Goal: Navigation & Orientation: Find specific page/section

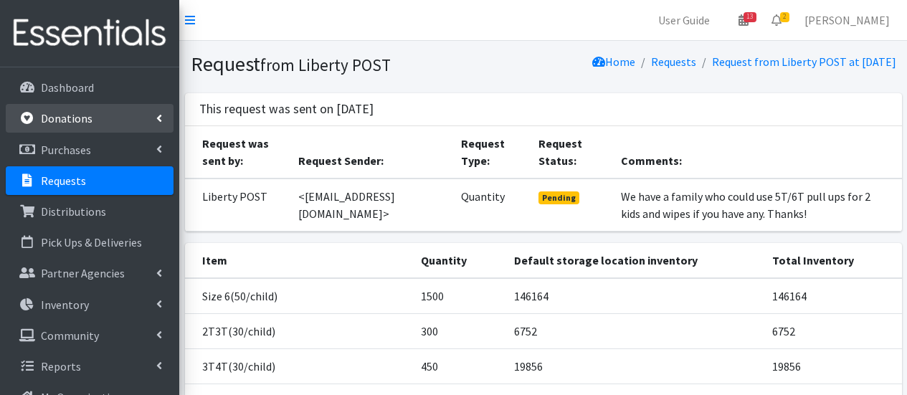
scroll to position [215, 0]
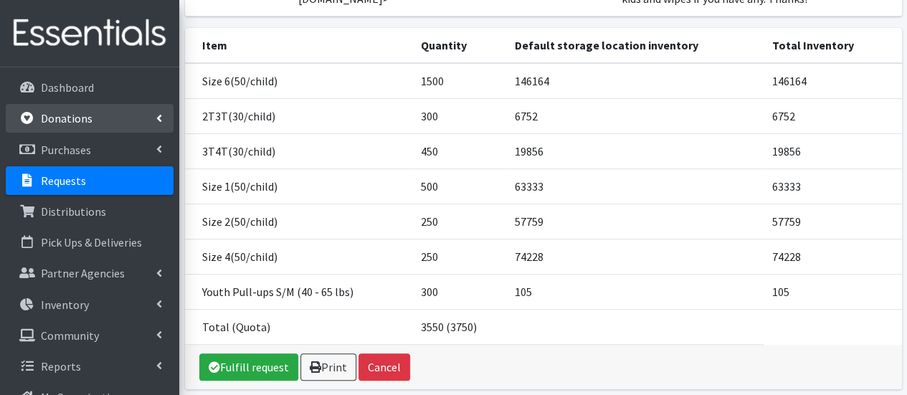
click at [116, 105] on link "Donations" at bounding box center [90, 118] width 168 height 29
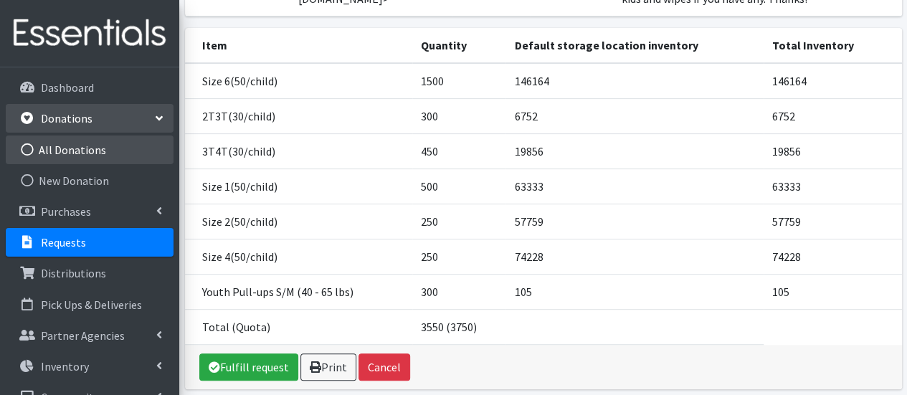
click at [113, 154] on link "All Donations" at bounding box center [90, 149] width 168 height 29
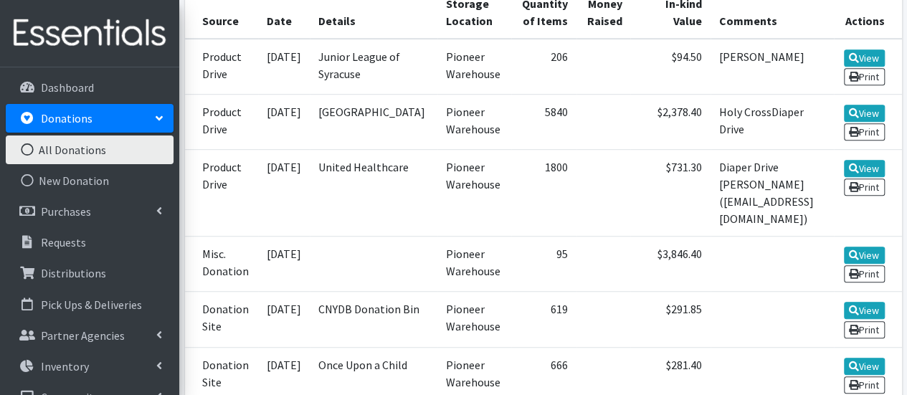
scroll to position [143, 0]
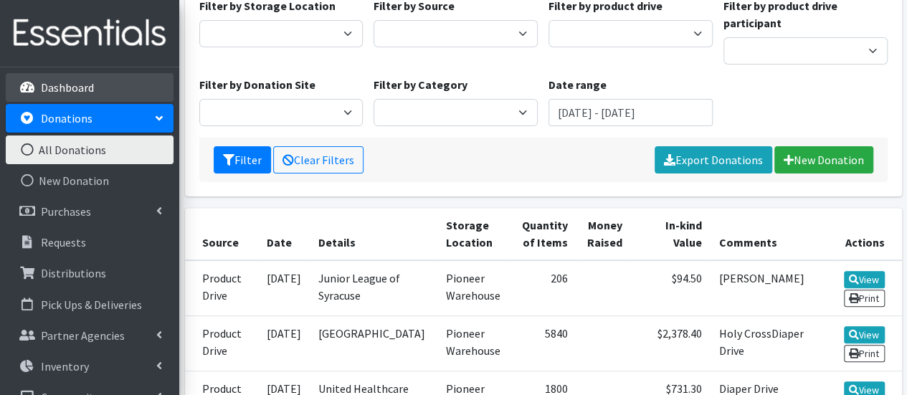
click at [67, 94] on p "Dashboard" at bounding box center [67, 87] width 53 height 14
